Goal: Transaction & Acquisition: Subscribe to service/newsletter

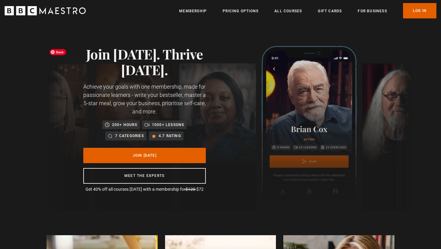
scroll to position [2, 0]
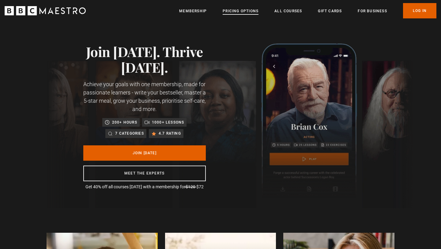
click at [234, 8] on link "Pricing Options" at bounding box center [241, 11] width 36 height 6
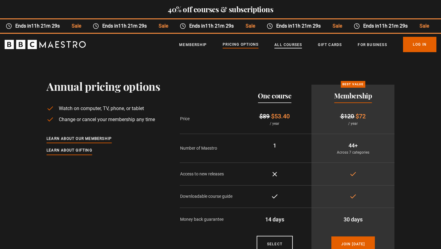
click at [295, 45] on link "All Courses" at bounding box center [288, 45] width 28 height 6
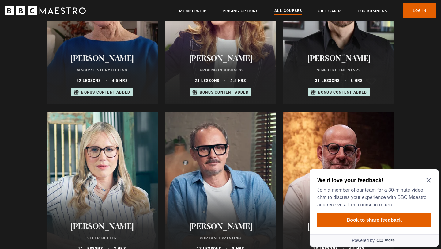
scroll to position [492, 0]
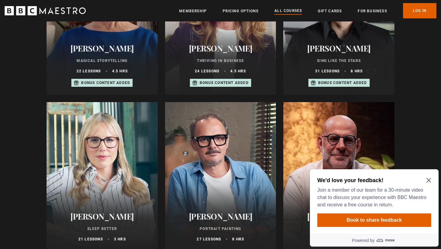
click at [430, 179] on icon "Close Maze Prompt" at bounding box center [428, 180] width 5 height 5
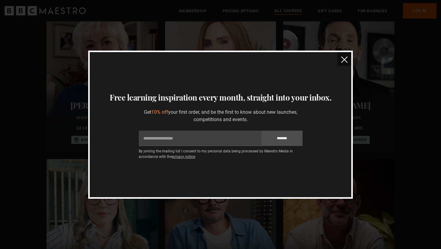
scroll to position [353, 0]
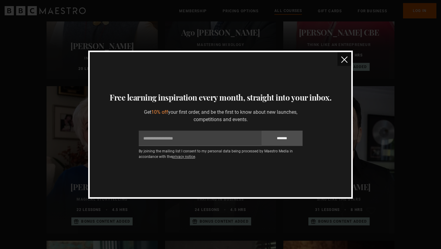
click at [342, 55] on button "close" at bounding box center [344, 59] width 14 height 14
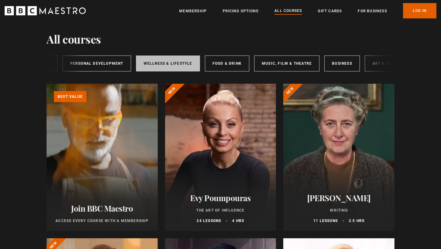
scroll to position [0, 102]
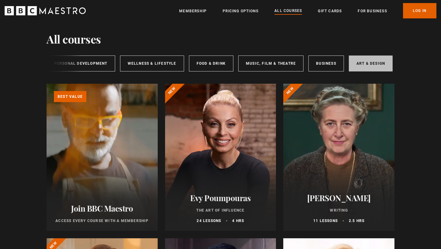
click at [360, 63] on link "Art & Design" at bounding box center [371, 63] width 44 height 16
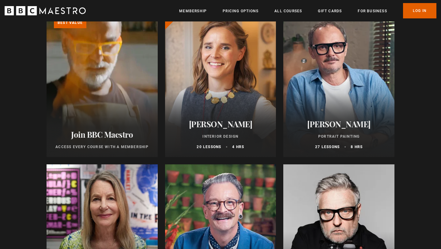
scroll to position [107, 0]
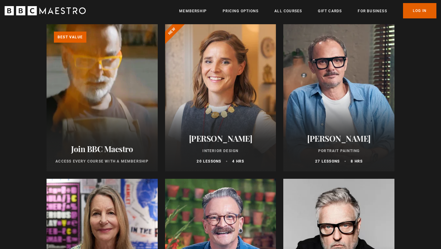
click at [234, 138] on h2 "[PERSON_NAME]" at bounding box center [220, 137] width 96 height 9
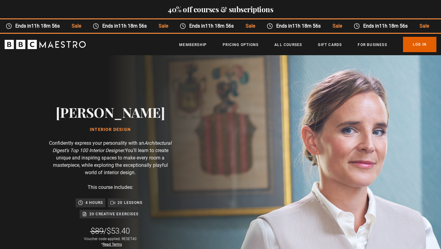
scroll to position [0, 241]
click at [122, 213] on p "20 creative exercises" at bounding box center [113, 214] width 49 height 6
click at [116, 130] on h1 "Interior Design" at bounding box center [110, 129] width 109 height 5
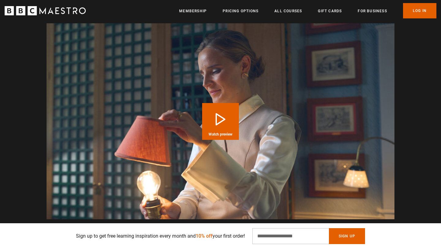
scroll to position [854, 0]
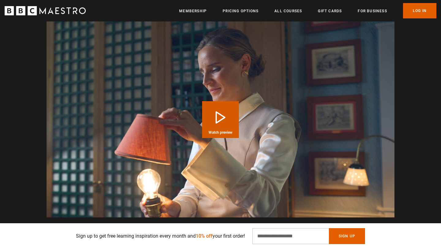
click at [219, 117] on button "Play Course overview for Interior Design with Beata Heuman Watch preview" at bounding box center [220, 119] width 37 height 37
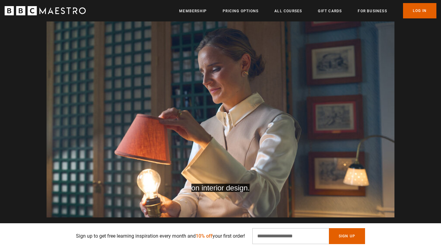
scroll to position [0, 481]
